Goal: Task Accomplishment & Management: Manage account settings

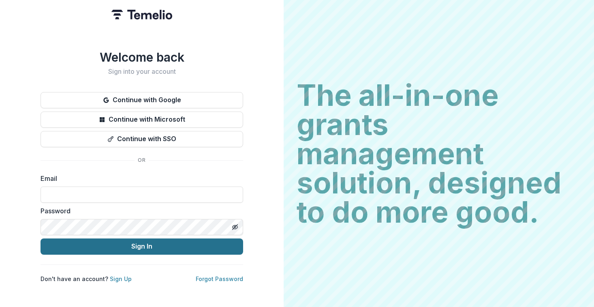
type input "**********"
click at [145, 244] on button "Sign In" at bounding box center [142, 246] width 203 height 16
